Goal: Use online tool/utility: Utilize a website feature to perform a specific function

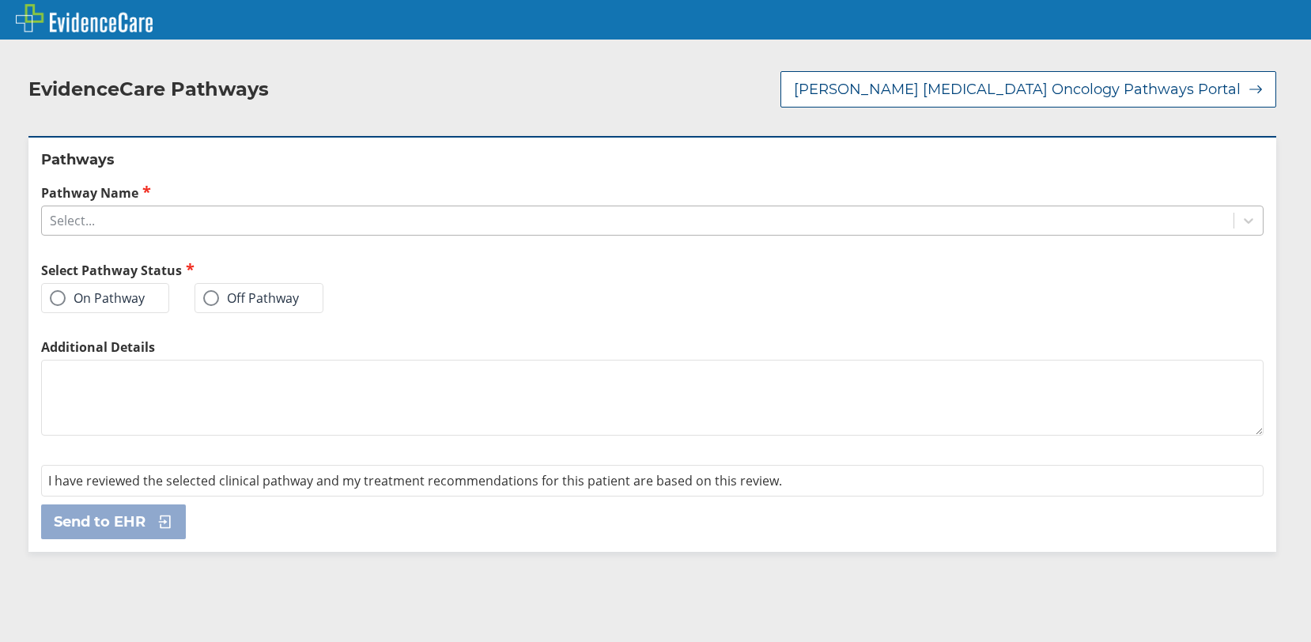
click at [120, 215] on div "Select..." at bounding box center [637, 220] width 1191 height 27
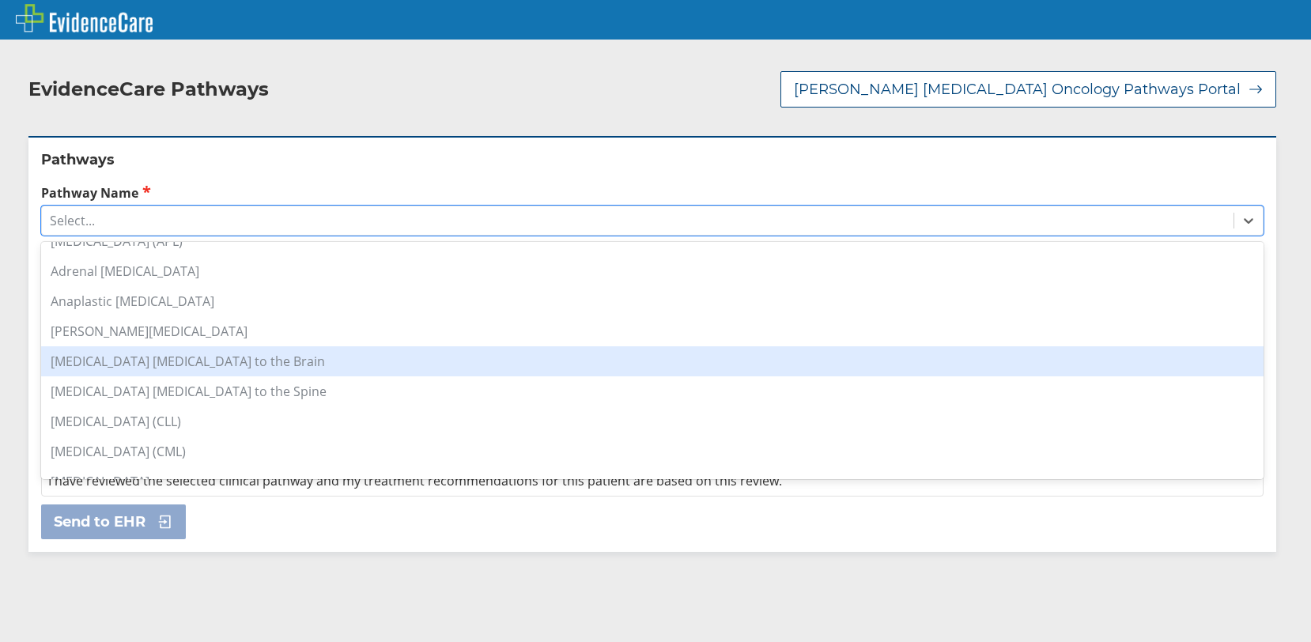
scroll to position [158, 0]
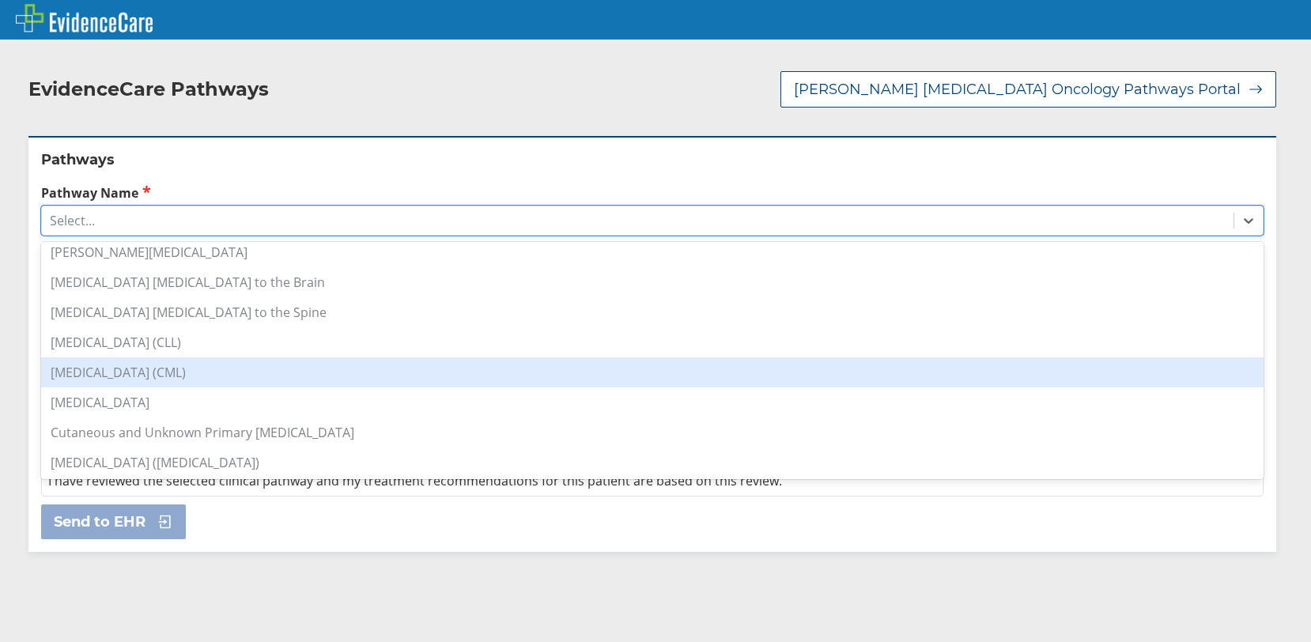
click at [175, 358] on div "[MEDICAL_DATA] (CML)" at bounding box center [652, 372] width 1222 height 30
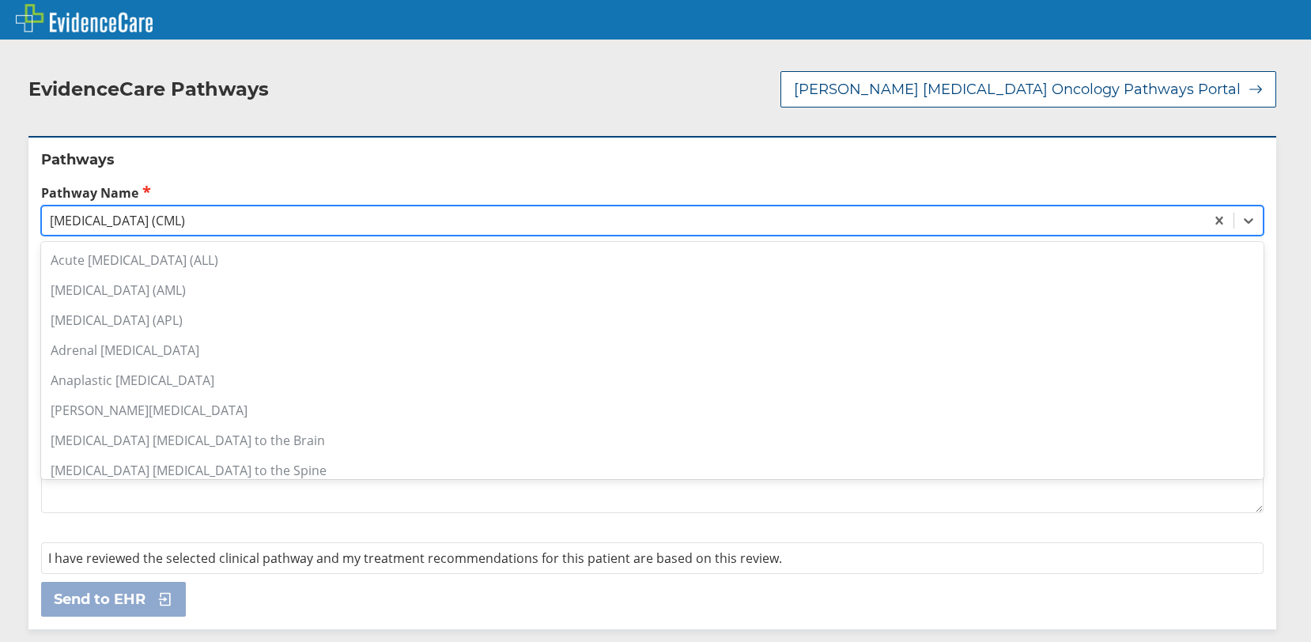
click at [166, 225] on div "[MEDICAL_DATA] (CML)" at bounding box center [117, 220] width 135 height 17
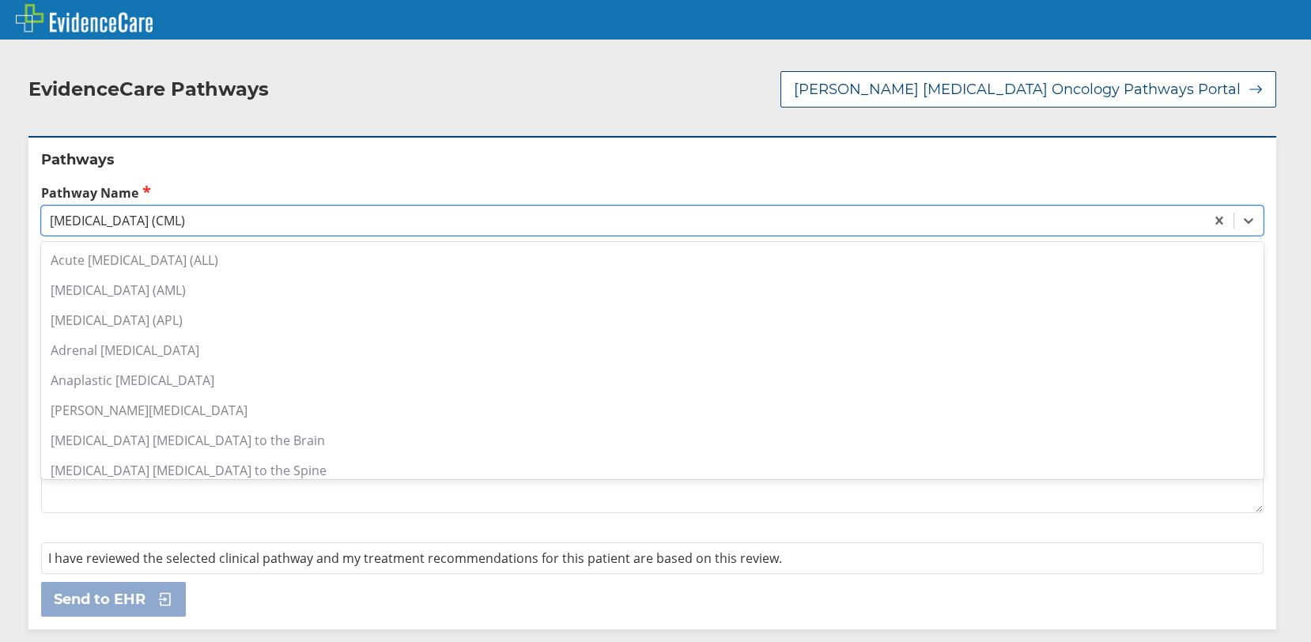
scroll to position [76, 0]
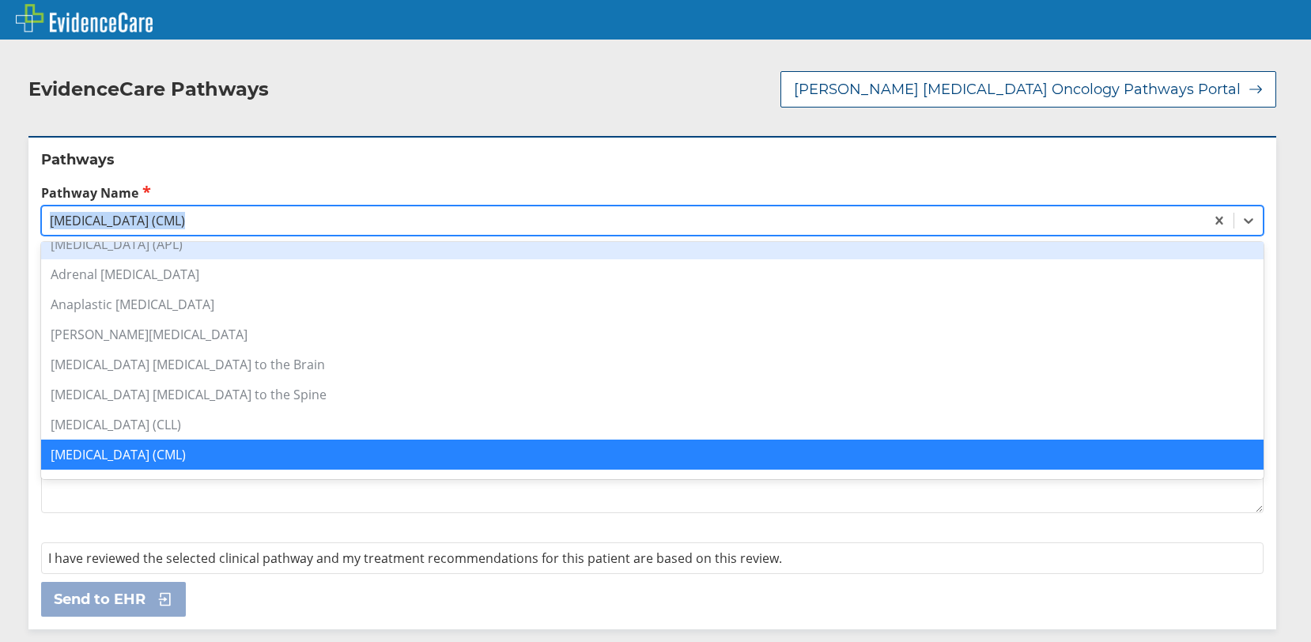
drag, startPoint x: 184, startPoint y: 202, endPoint x: 185, endPoint y: 210, distance: 7.9
click at [185, 202] on div "Pathway Name option [MEDICAL_DATA] (CML), selected. option [MEDICAL_DATA] (APL)…" at bounding box center [652, 209] width 1222 height 52
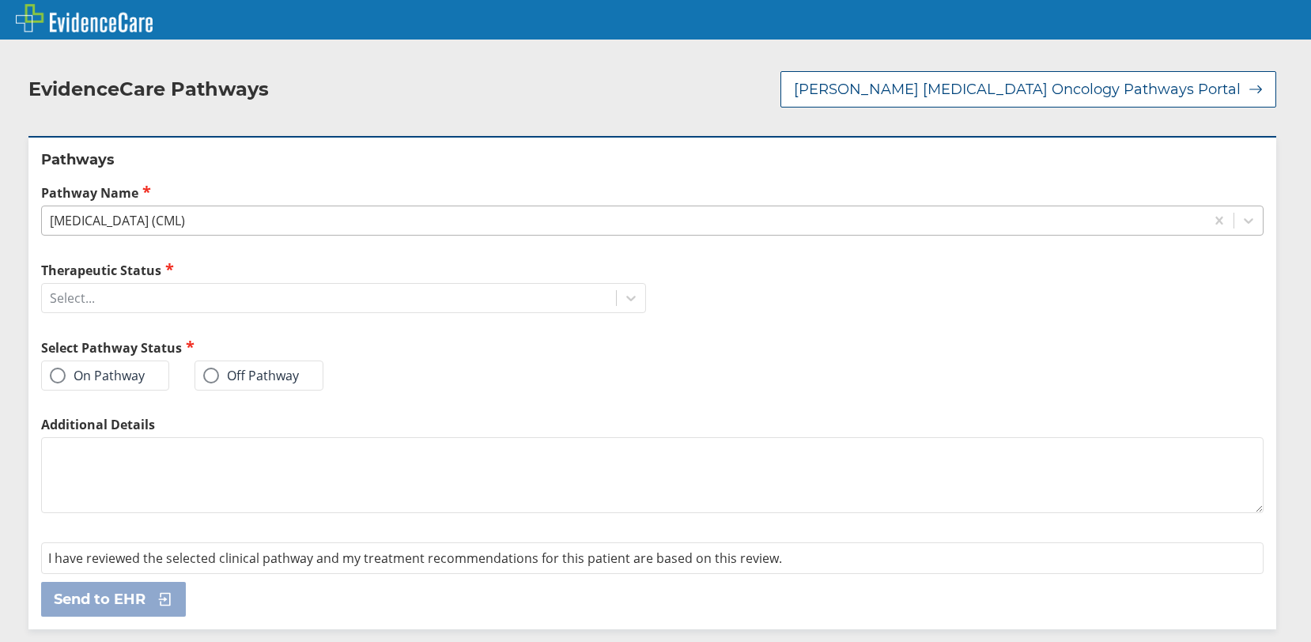
click at [185, 220] on div "[MEDICAL_DATA] (CML)" at bounding box center [117, 220] width 135 height 17
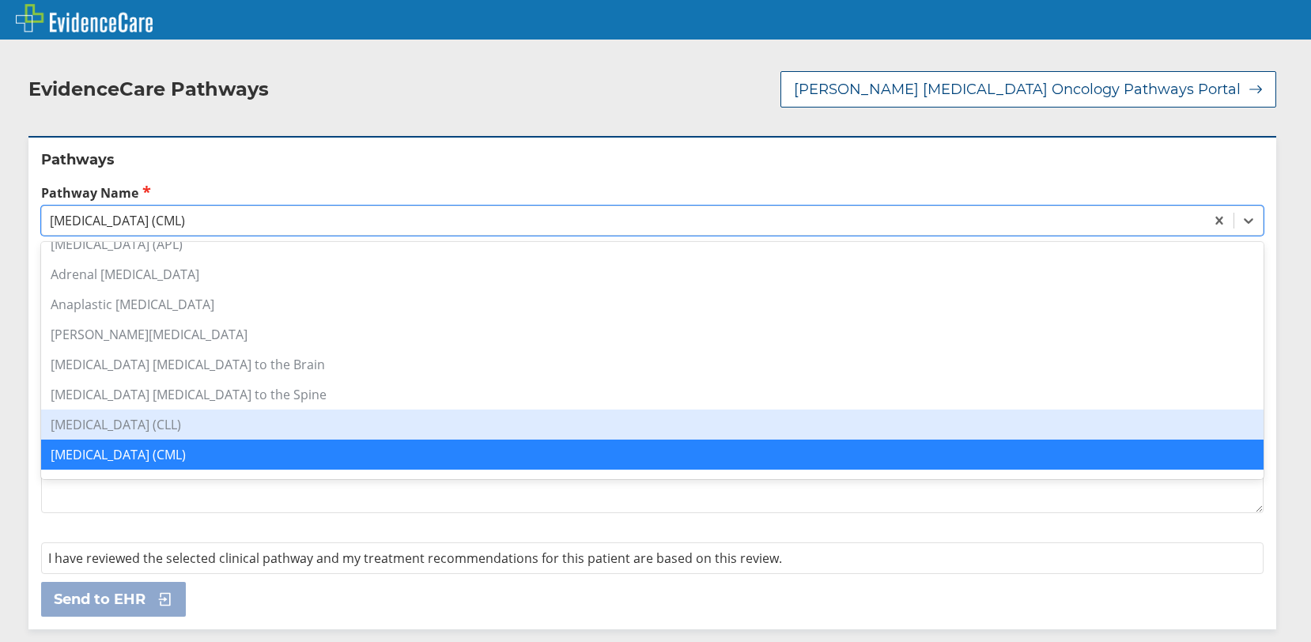
click at [211, 430] on div "[MEDICAL_DATA] (CLL)" at bounding box center [652, 424] width 1222 height 30
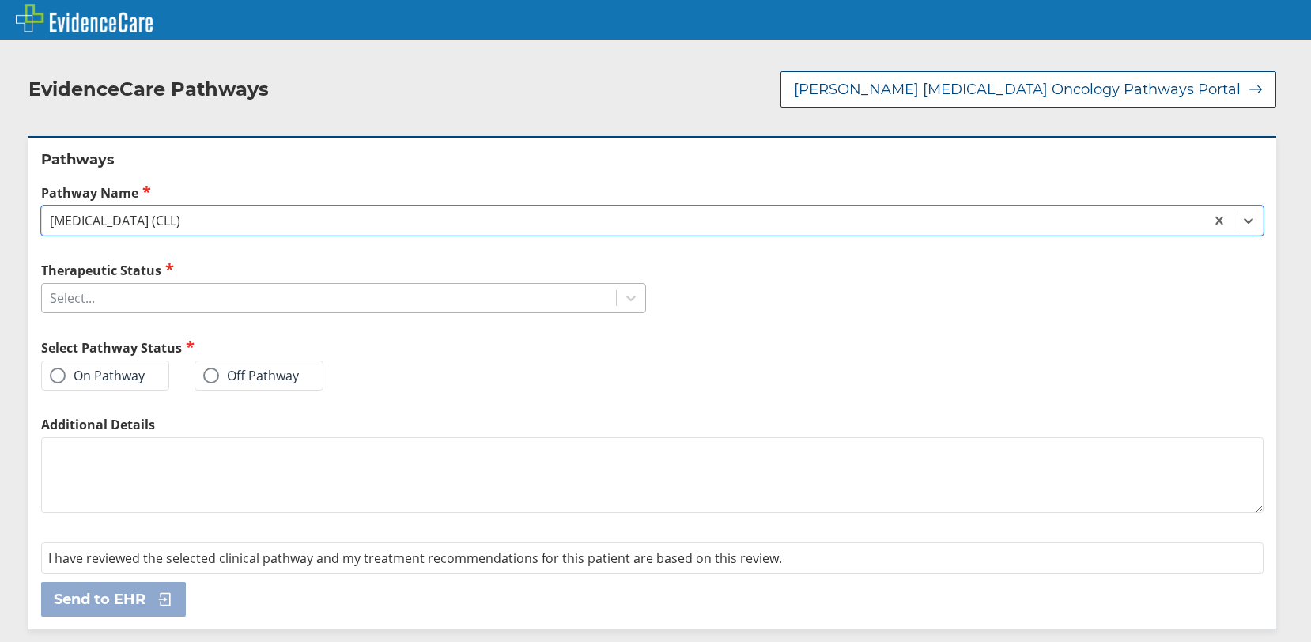
click at [137, 296] on div "Select..." at bounding box center [329, 298] width 574 height 27
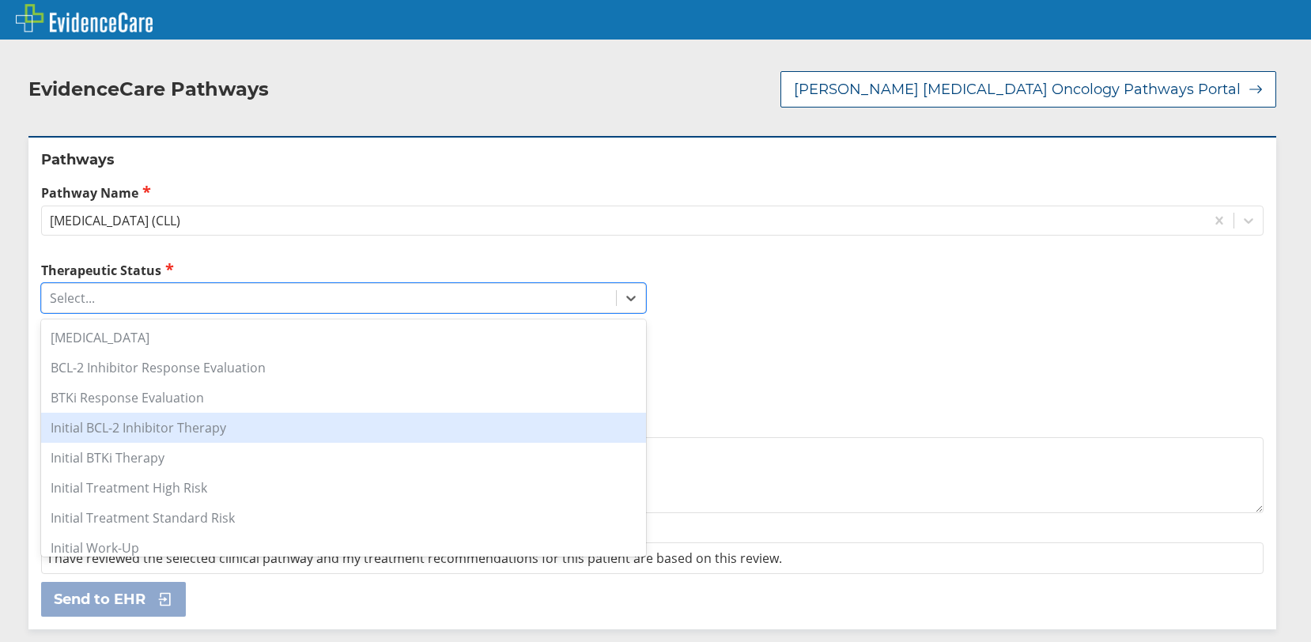
click at [221, 428] on div "Initial BCL-2 Inhibitor Therapy" at bounding box center [343, 428] width 605 height 30
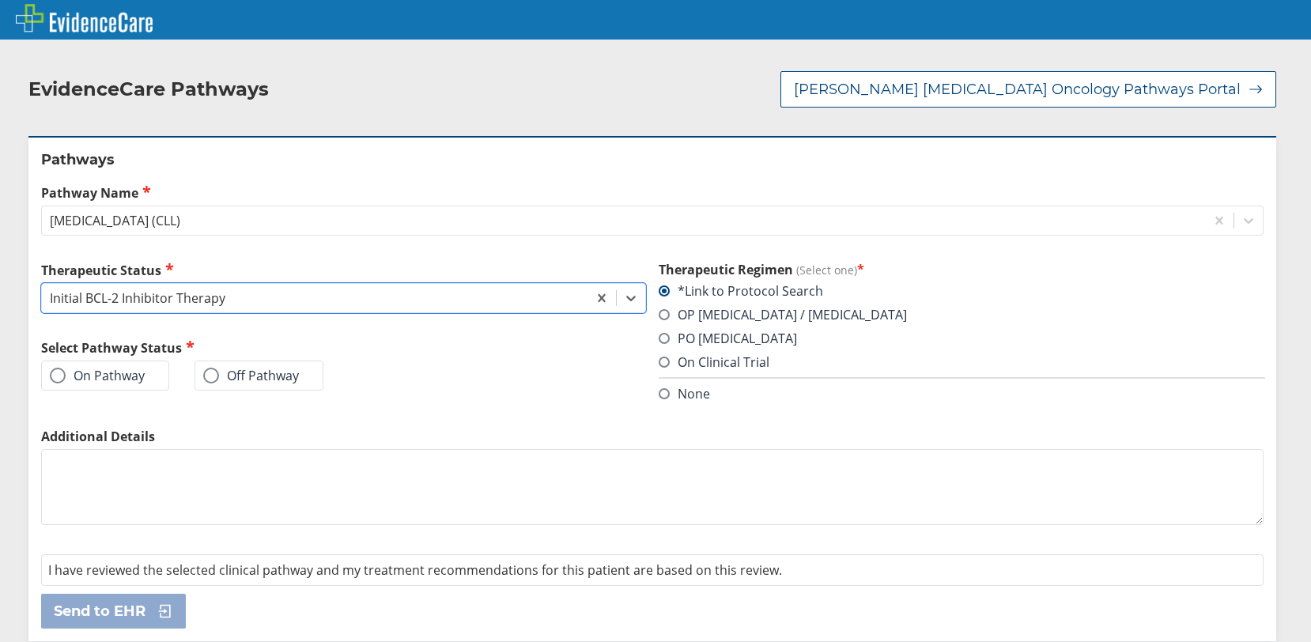
click at [121, 377] on label "On Pathway" at bounding box center [97, 376] width 95 height 16
click at [0, 0] on input "On Pathway" at bounding box center [0, 0] width 0 height 0
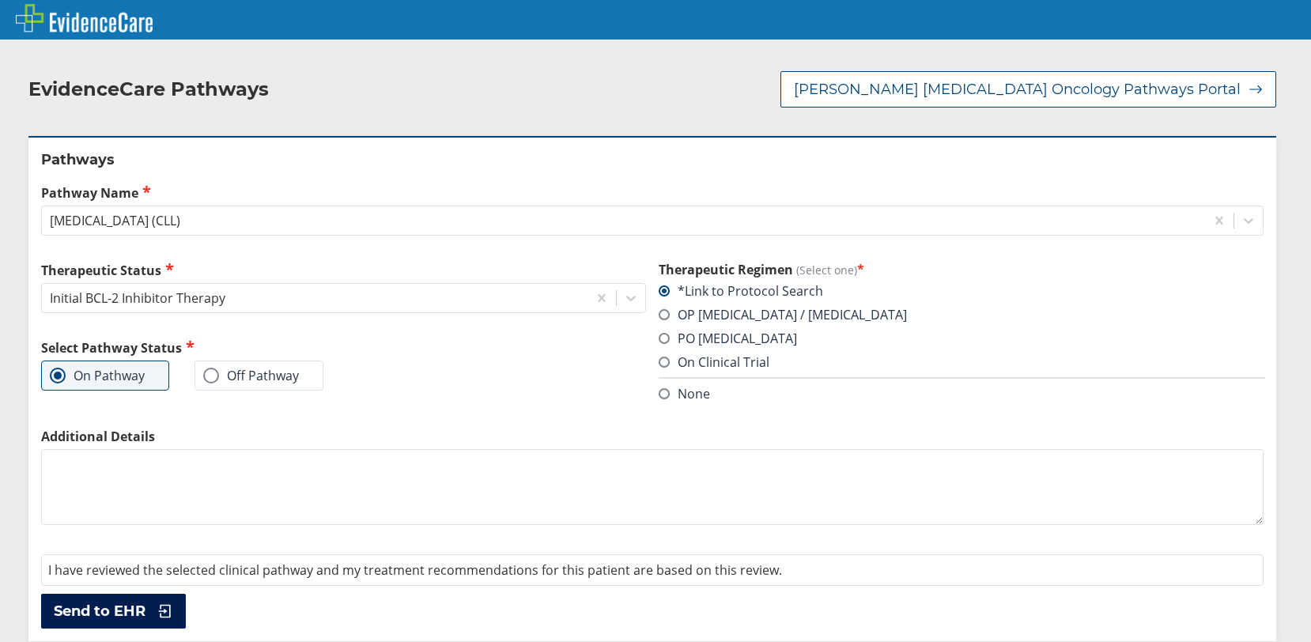
click at [153, 613] on icon at bounding box center [161, 611] width 24 height 16
